Goal: Find specific page/section: Find specific page/section

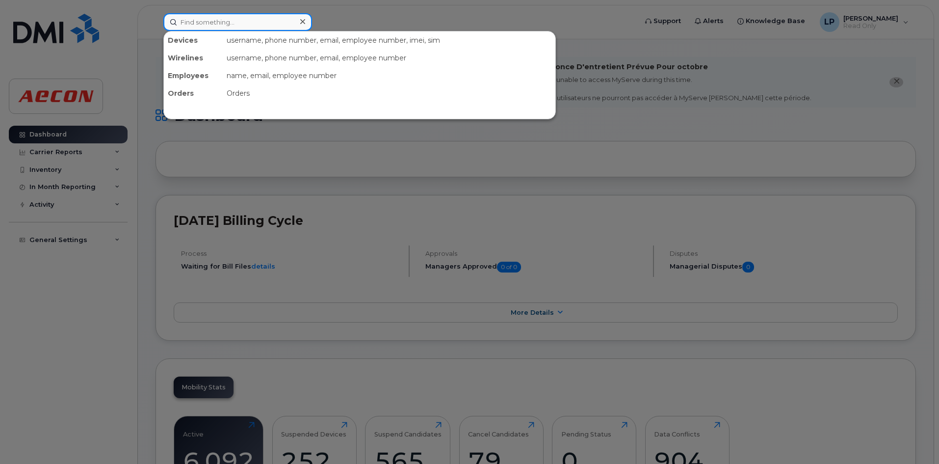
click at [191, 28] on input at bounding box center [237, 22] width 149 height 18
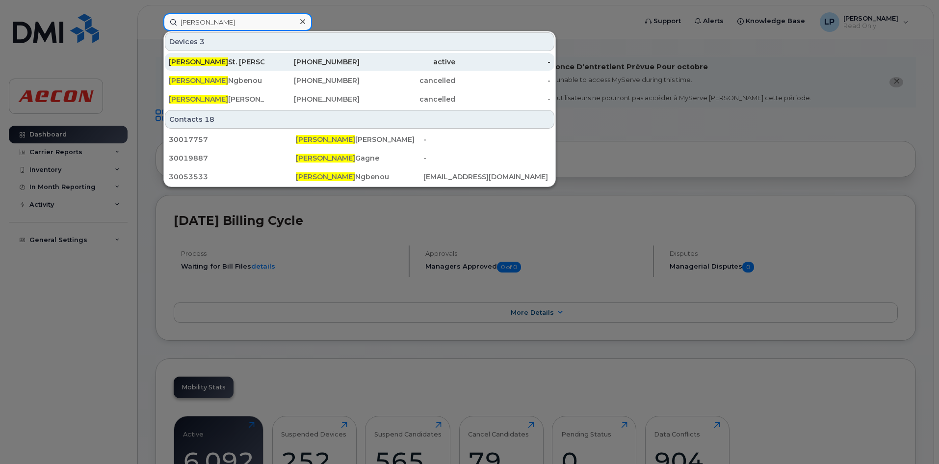
type input "ARMAND"
click at [217, 62] on div "Armand St. Pierre" at bounding box center [217, 62] width 96 height 10
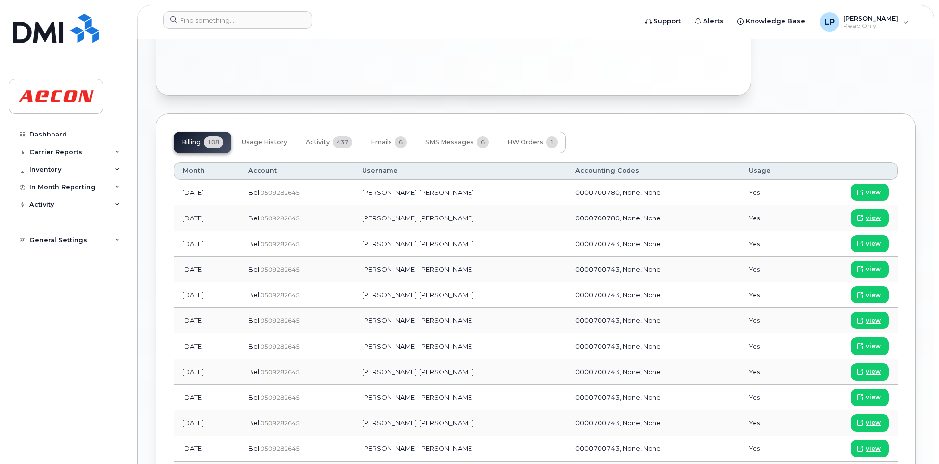
scroll to position [654, 0]
